Goal: Check status: Check status

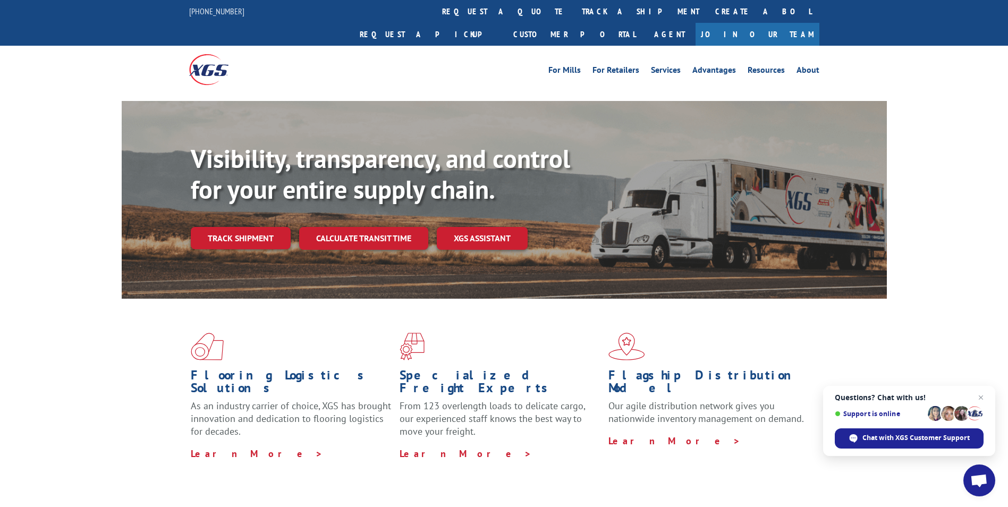
drag, startPoint x: 455, startPoint y: 10, endPoint x: 445, endPoint y: 10, distance: 10.1
click at [574, 10] on link "track a shipment" at bounding box center [640, 11] width 133 height 23
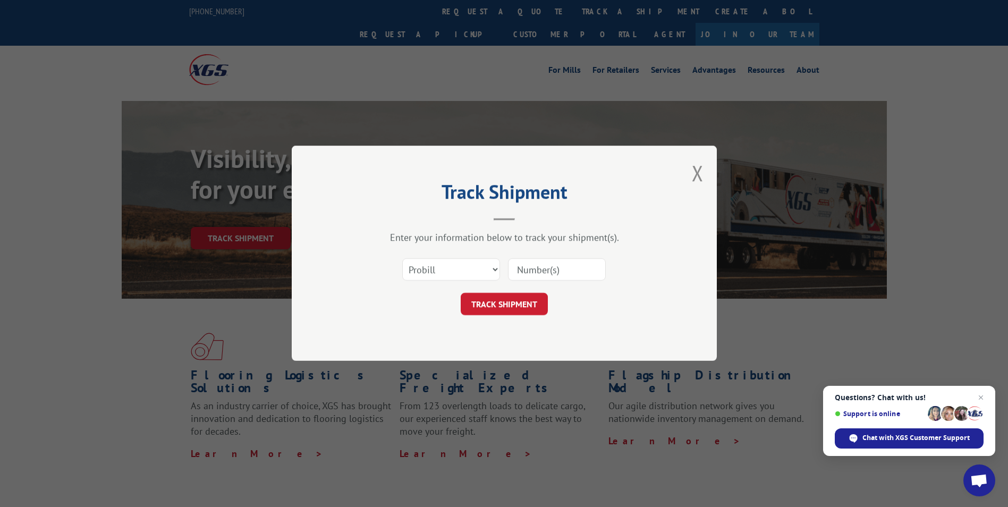
click at [572, 266] on input at bounding box center [557, 270] width 98 height 22
paste input "17009332"
type input "17009332"
click at [519, 303] on button "TRACK SHIPMENT" at bounding box center [504, 304] width 87 height 22
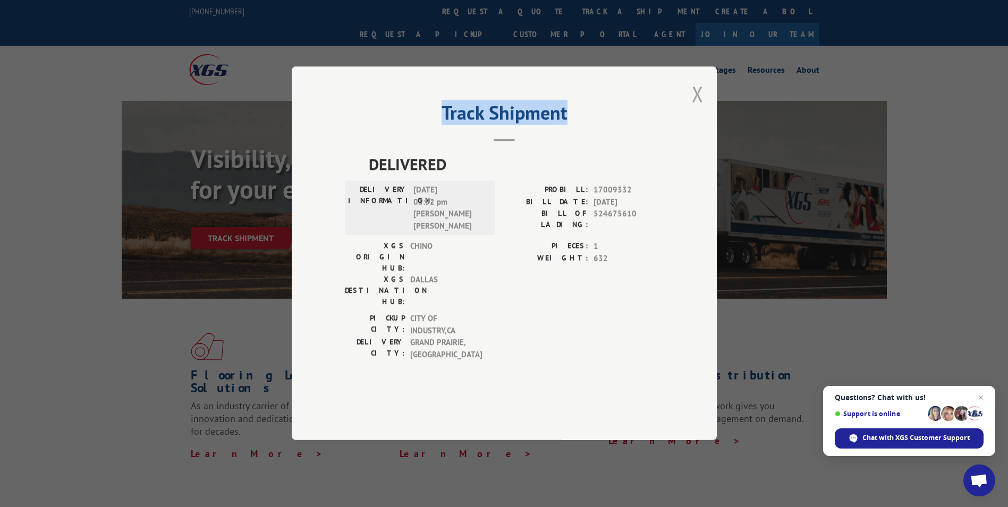
click at [692, 123] on div "Track Shipment DELIVERED DELIVERY INFORMATION: [DATE] 03:52 pm [PERSON_NAME] [P…" at bounding box center [504, 253] width 425 height 374
click at [695, 108] on button "Close modal" at bounding box center [698, 94] width 12 height 28
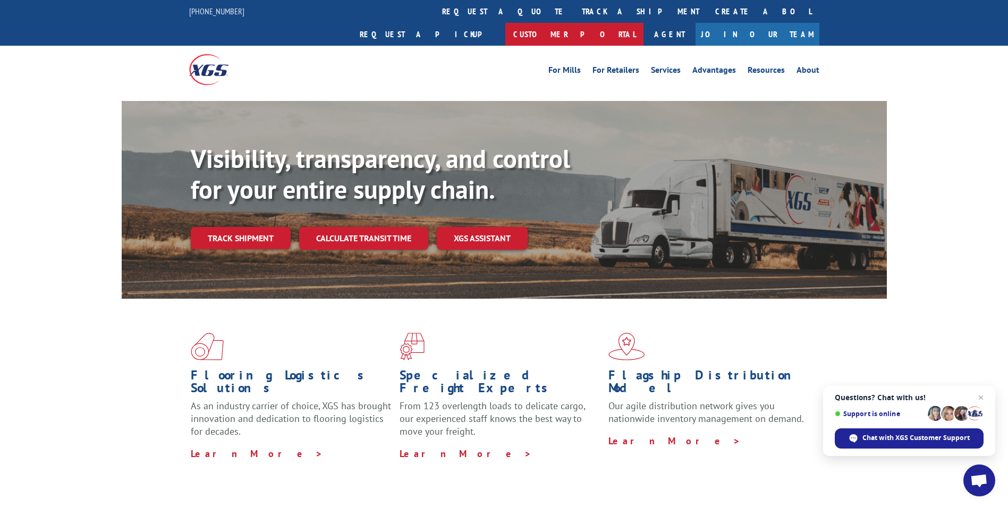
click at [644, 23] on link "Customer Portal" at bounding box center [574, 34] width 138 height 23
